Goal: Check status: Check status

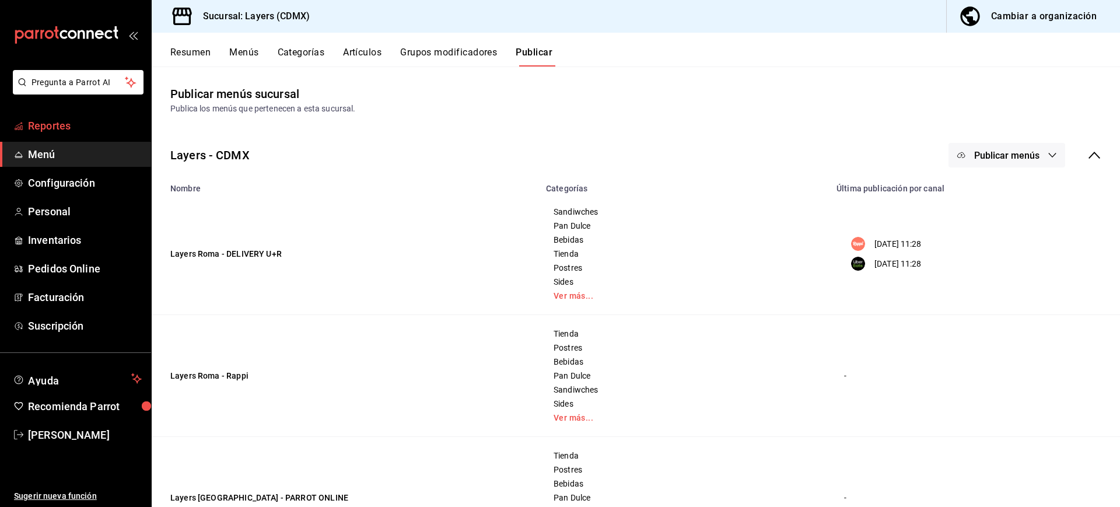
drag, startPoint x: 0, startPoint y: 0, endPoint x: 45, endPoint y: 123, distance: 131.2
click at [45, 123] on span "Reportes" at bounding box center [85, 126] width 114 height 16
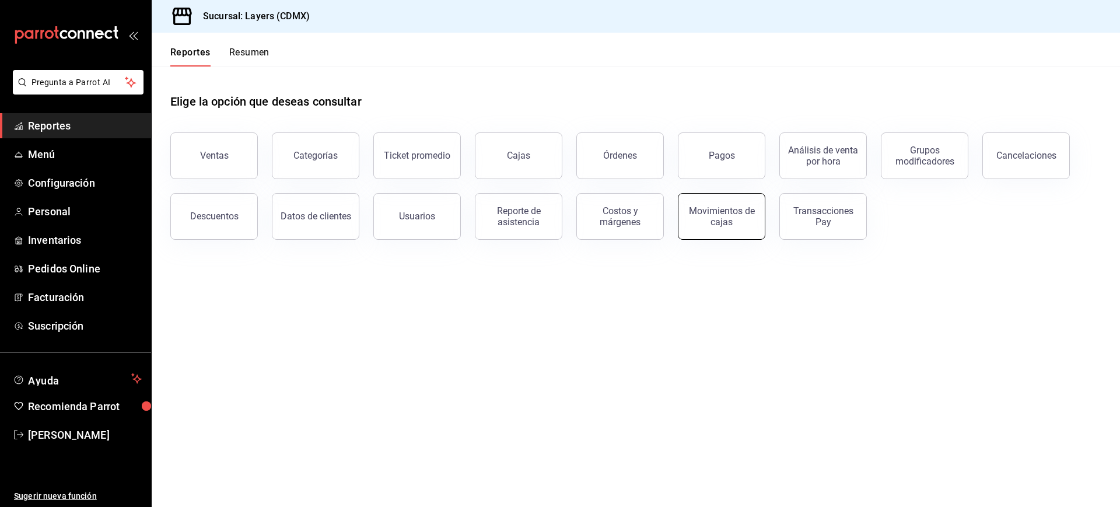
click at [723, 211] on div "Movimientos de cajas" at bounding box center [721, 216] width 72 height 22
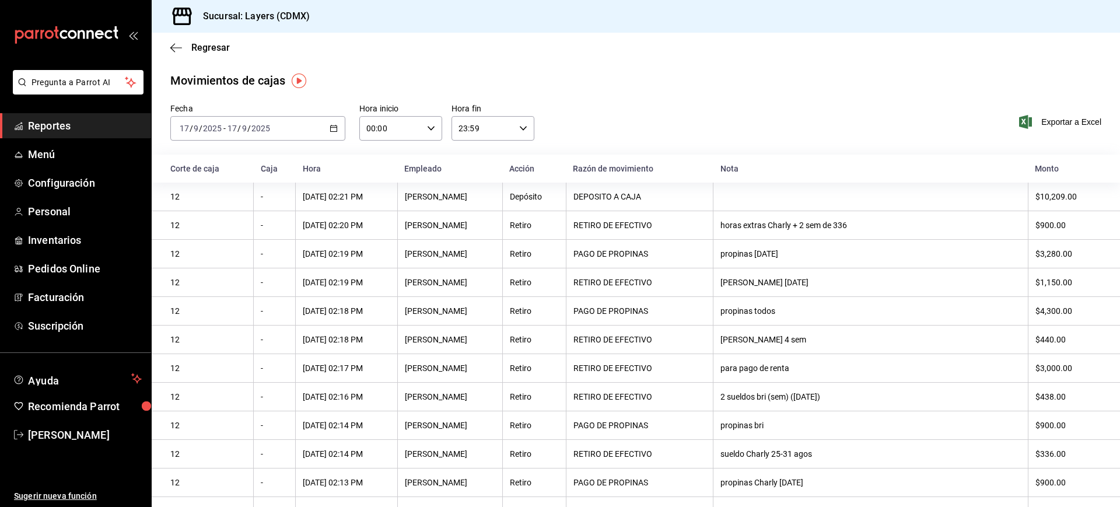
click at [331, 134] on div "[DATE] [DATE] - [DATE] [DATE]" at bounding box center [257, 128] width 175 height 24
click at [215, 291] on span "Rango de fechas" at bounding box center [225, 295] width 90 height 12
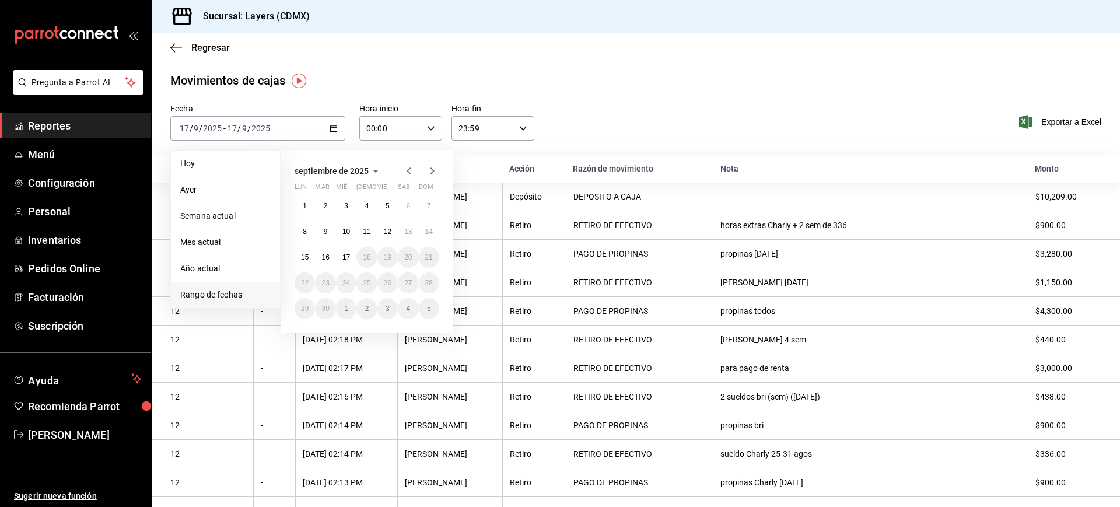
click at [411, 170] on icon "button" at bounding box center [409, 171] width 14 height 14
click at [411, 170] on icon "button" at bounding box center [409, 173] width 14 height 14
click at [411, 170] on icon "button" at bounding box center [409, 171] width 14 height 14
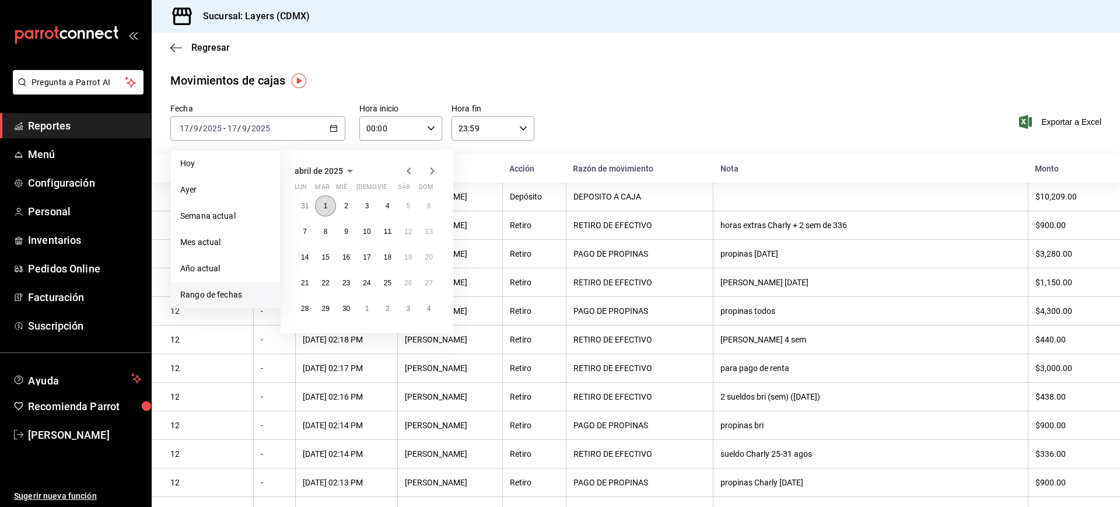
click at [328, 207] on button "1" at bounding box center [325, 205] width 20 height 21
click at [434, 173] on icon "button" at bounding box center [432, 171] width 14 height 14
click at [434, 173] on icon "button" at bounding box center [432, 173] width 14 height 14
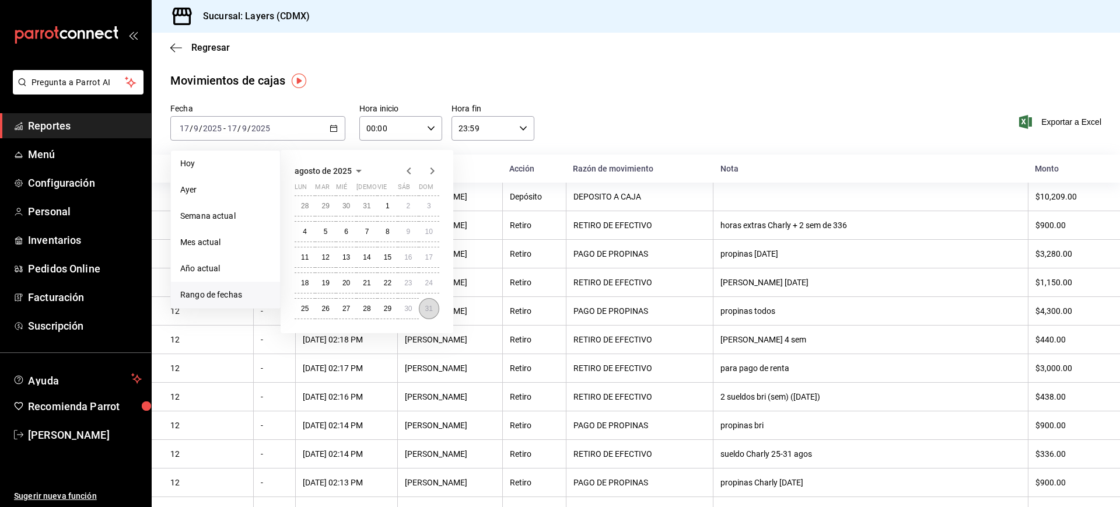
click at [431, 310] on abbr "31" at bounding box center [429, 308] width 8 height 8
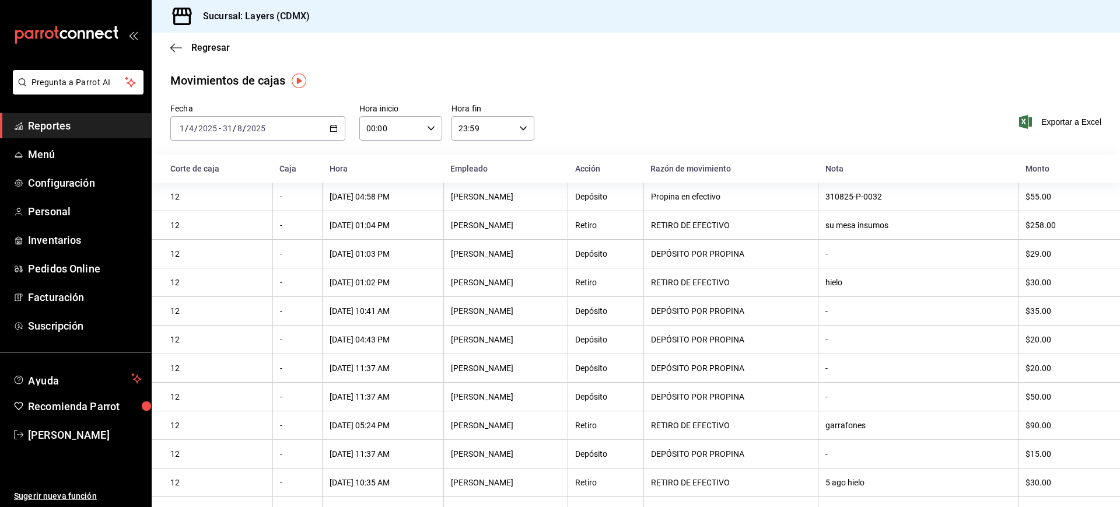
click at [327, 131] on div "[DATE] [DATE] - [DATE] [DATE]" at bounding box center [257, 128] width 175 height 24
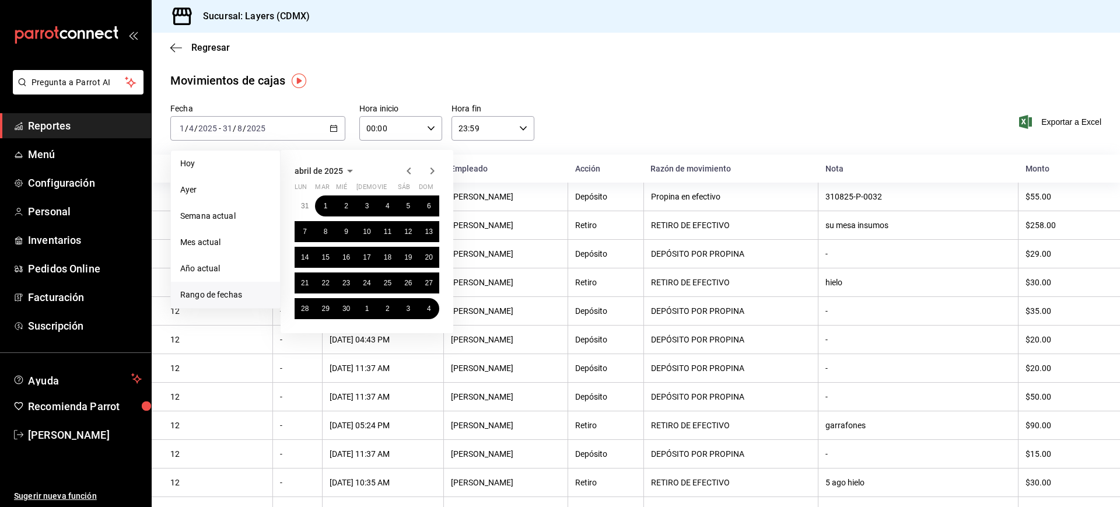
click at [431, 173] on icon "button" at bounding box center [432, 170] width 4 height 7
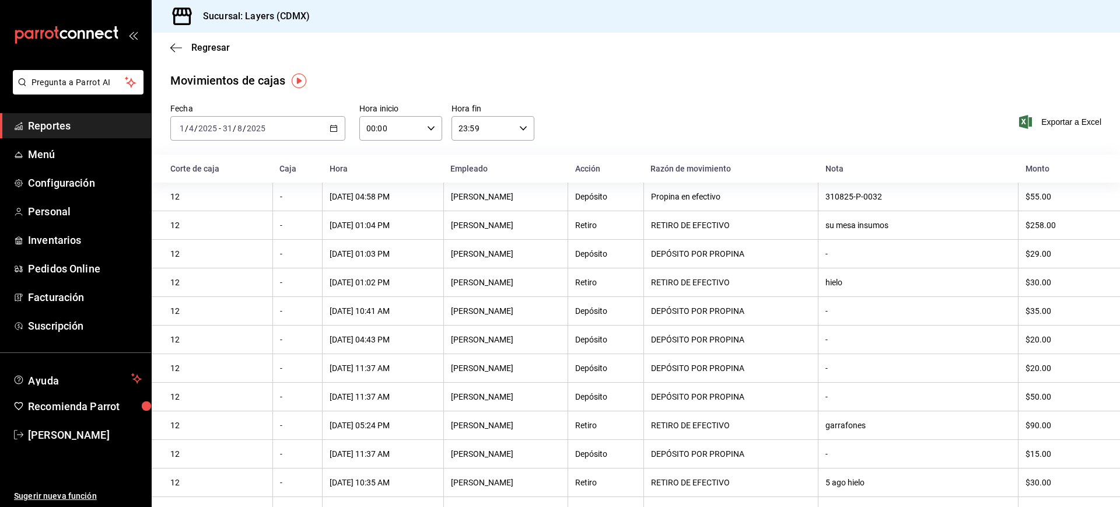
click at [332, 118] on div "[DATE] [DATE] - [DATE] [DATE]" at bounding box center [257, 128] width 175 height 24
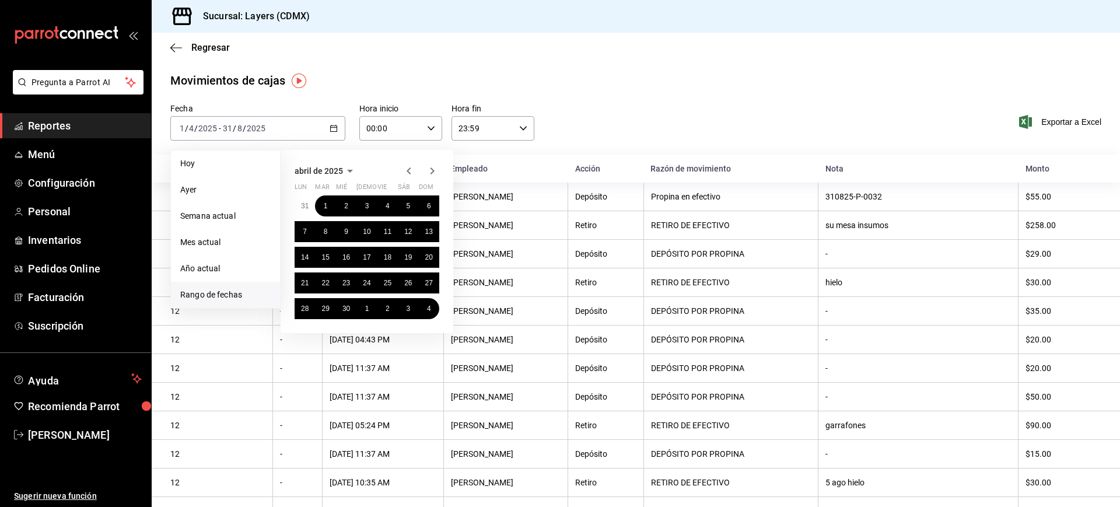
click at [215, 300] on span "Rango de fechas" at bounding box center [225, 295] width 90 height 12
click at [231, 269] on span "Año actual" at bounding box center [225, 268] width 90 height 12
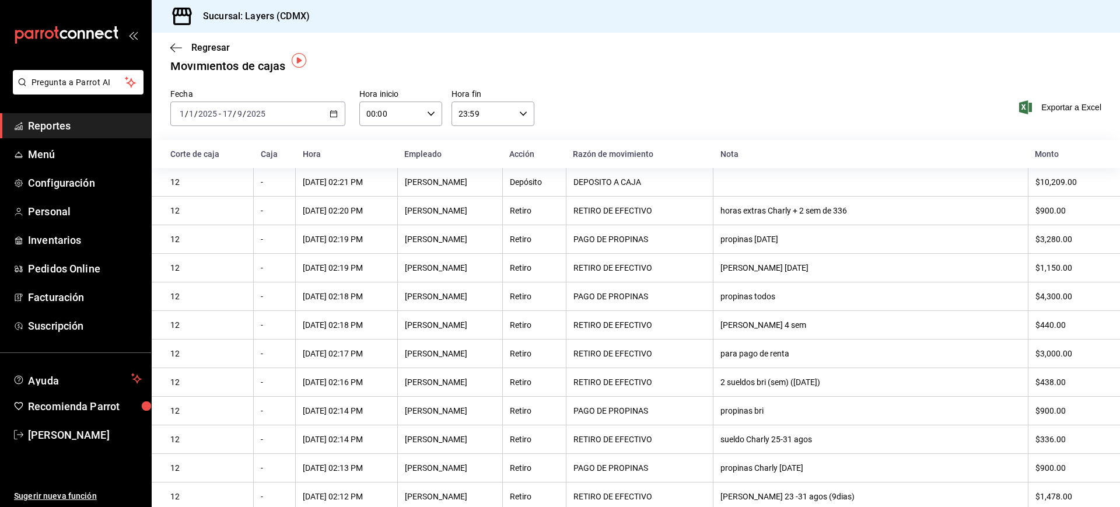
scroll to position [23, 0]
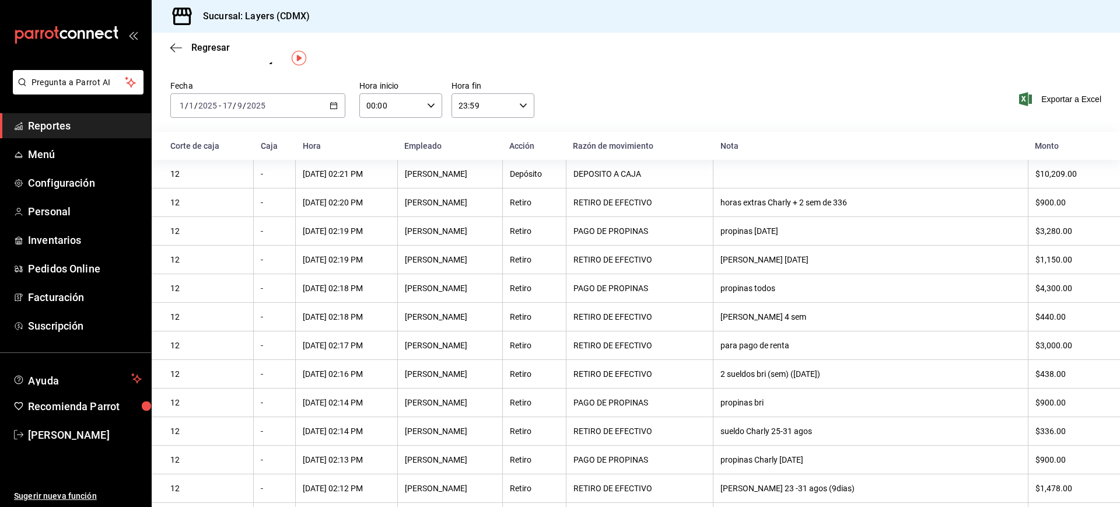
drag, startPoint x: 862, startPoint y: 348, endPoint x: 791, endPoint y: 356, distance: 71.6
drag, startPoint x: 791, startPoint y: 356, endPoint x: 781, endPoint y: 370, distance: 17.2
drag, startPoint x: 781, startPoint y: 370, endPoint x: 881, endPoint y: 464, distance: 137.4
click at [881, 464] on div "propinas Charly [DATE]" at bounding box center [870, 459] width 300 height 9
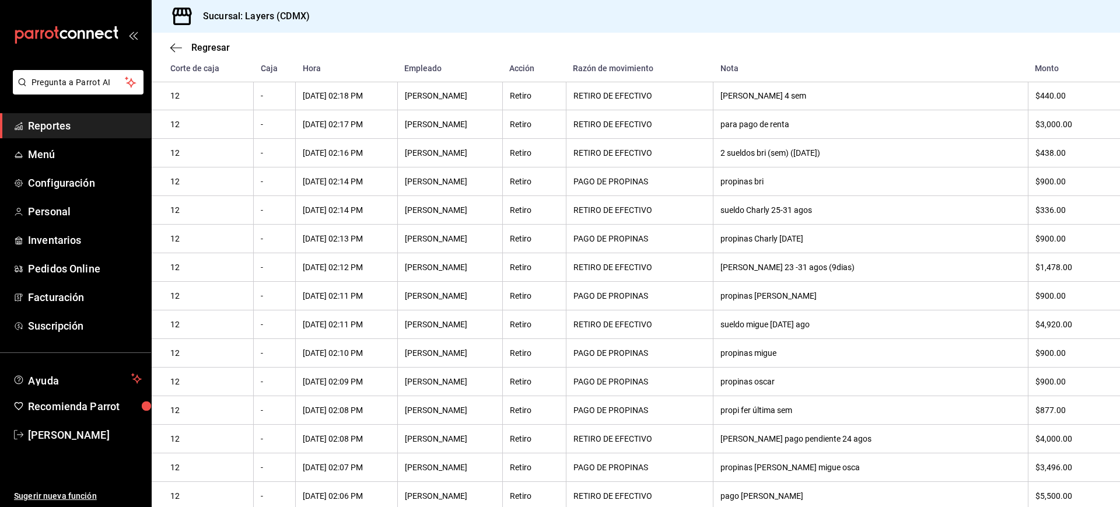
scroll to position [0, 0]
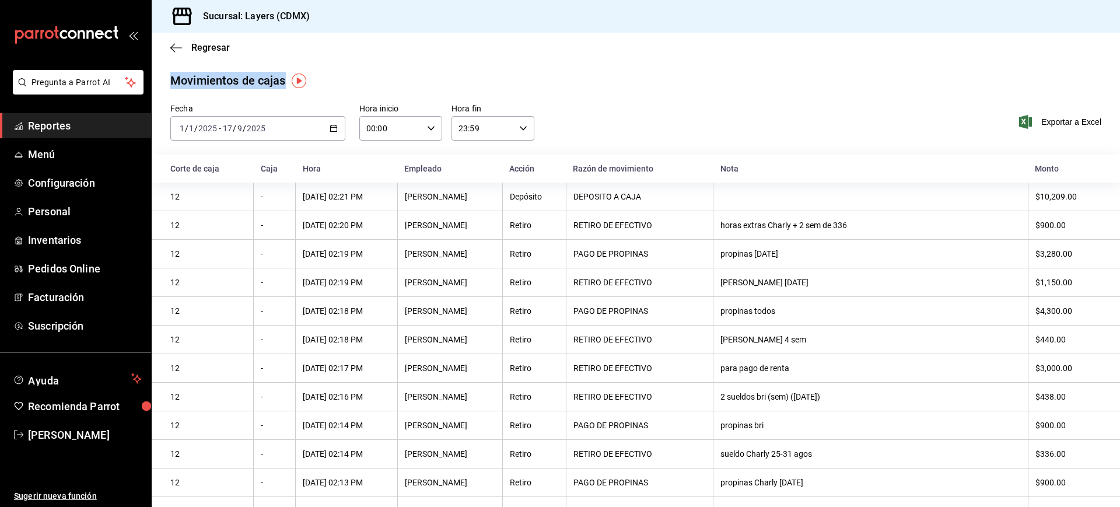
drag, startPoint x: 170, startPoint y: 81, endPoint x: 285, endPoint y: 80, distance: 114.9
click at [285, 80] on div "Movimientos de cajas" at bounding box center [227, 80] width 115 height 17
click at [668, 139] on div "Fecha [DATE] [DATE] - [DATE] [DATE] Hora inicio 00:00 Hora inicio Hora fin 23:5…" at bounding box center [636, 128] width 968 height 51
click at [207, 49] on span "Regresar" at bounding box center [210, 47] width 38 height 11
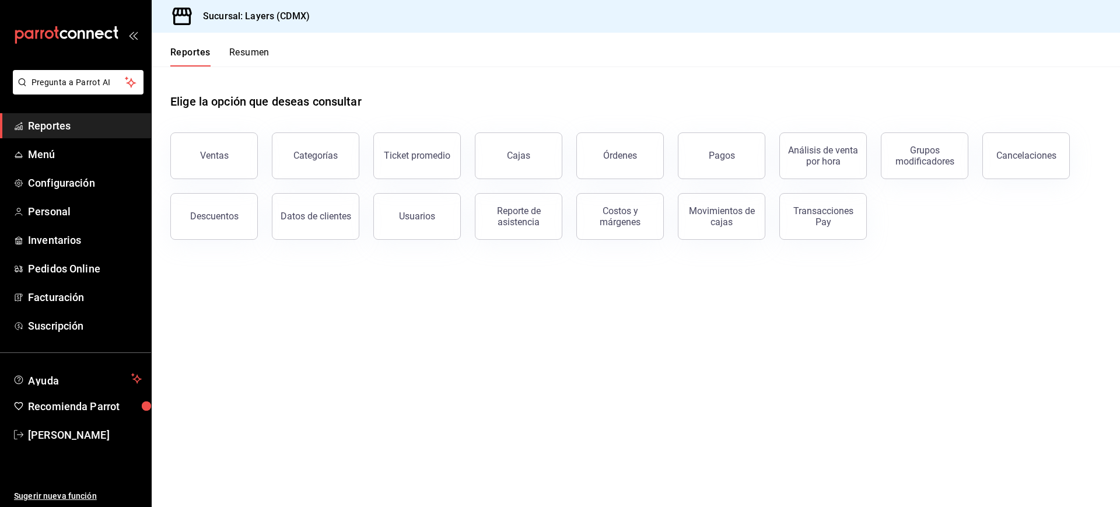
click at [777, 373] on main "Elige la opción que deseas consultar Ventas Categorías Ticket promedio Cajas Ór…" at bounding box center [636, 286] width 968 height 440
